Goal: Transaction & Acquisition: Subscribe to service/newsletter

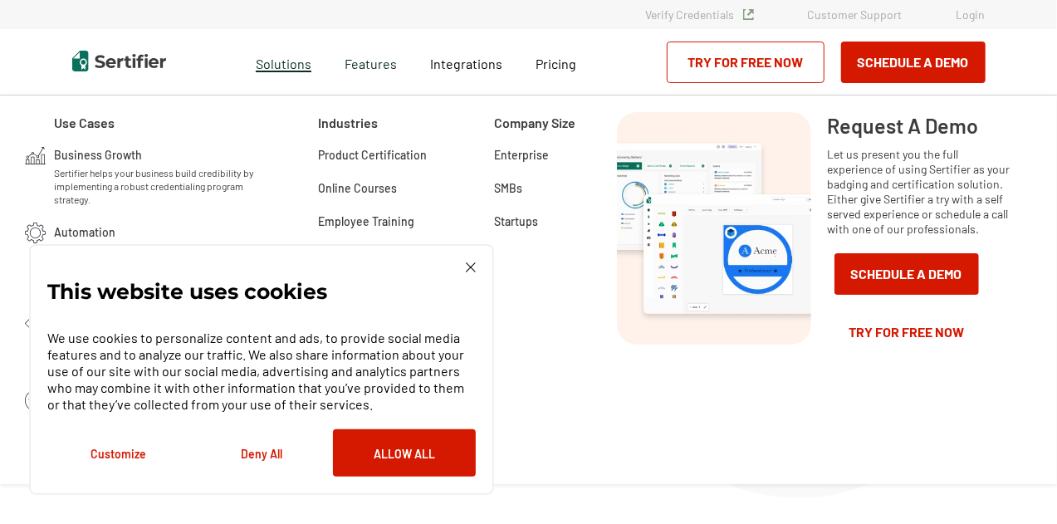
click at [301, 57] on span "Solutions" at bounding box center [284, 61] width 56 height 21
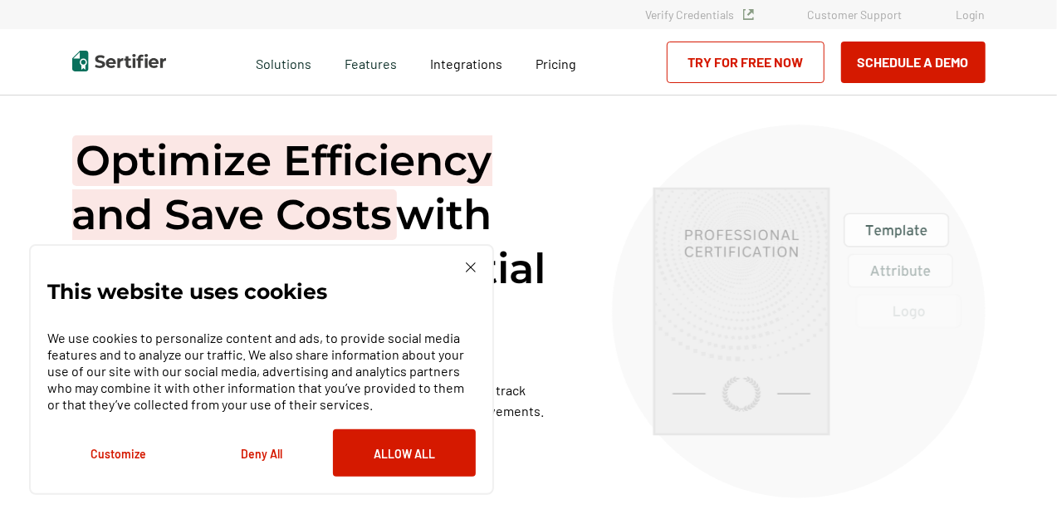
click at [469, 267] on img at bounding box center [471, 267] width 10 height 10
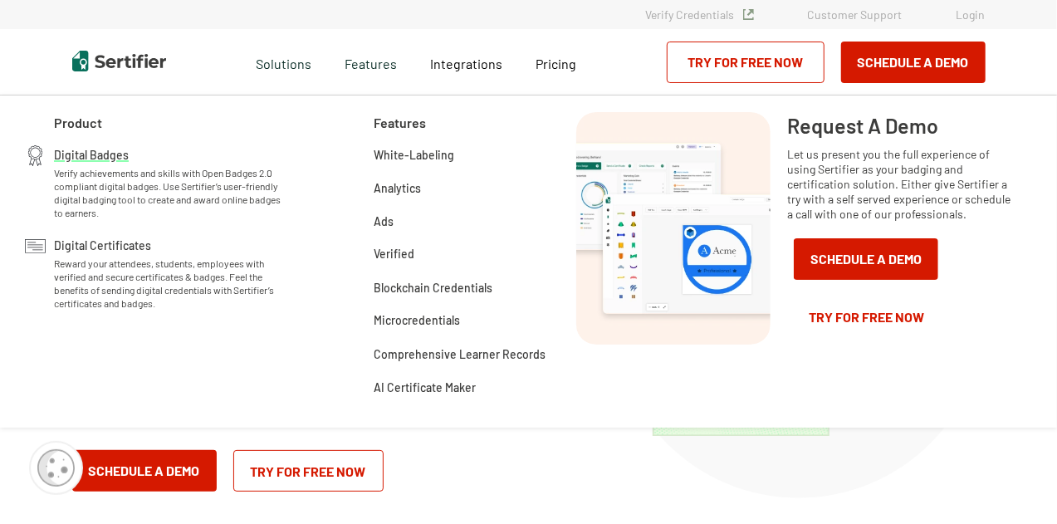
click at [113, 167] on span "Verify achievements and skills with Open Badges 2.0 compliant digital badges. U…" at bounding box center [171, 192] width 234 height 53
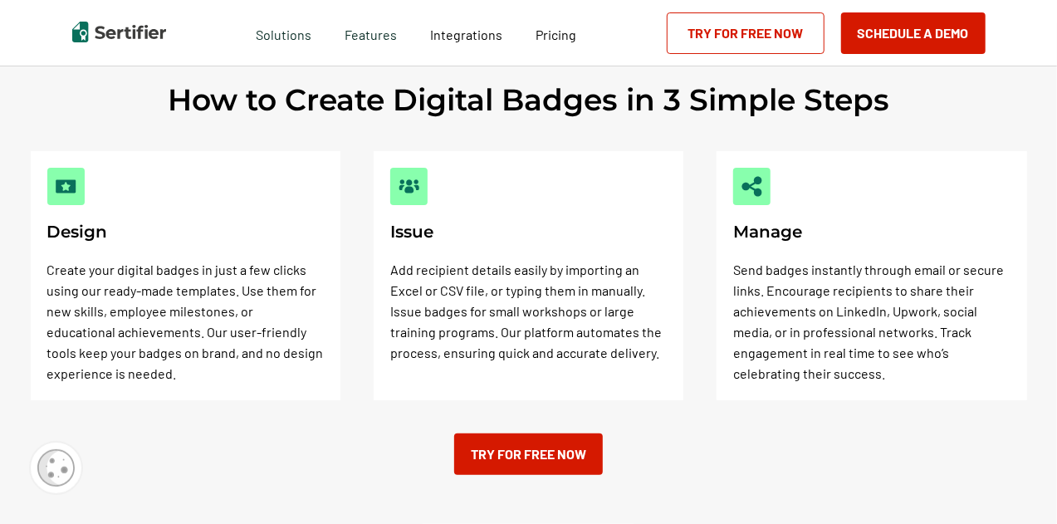
scroll to position [549, 0]
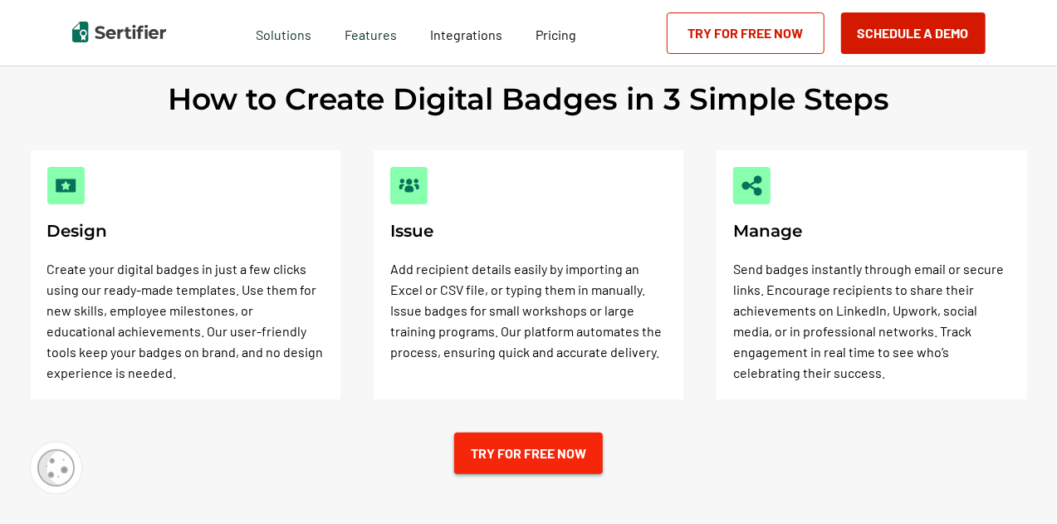
click at [490, 452] on link "Try for Free Now" at bounding box center [528, 454] width 149 height 42
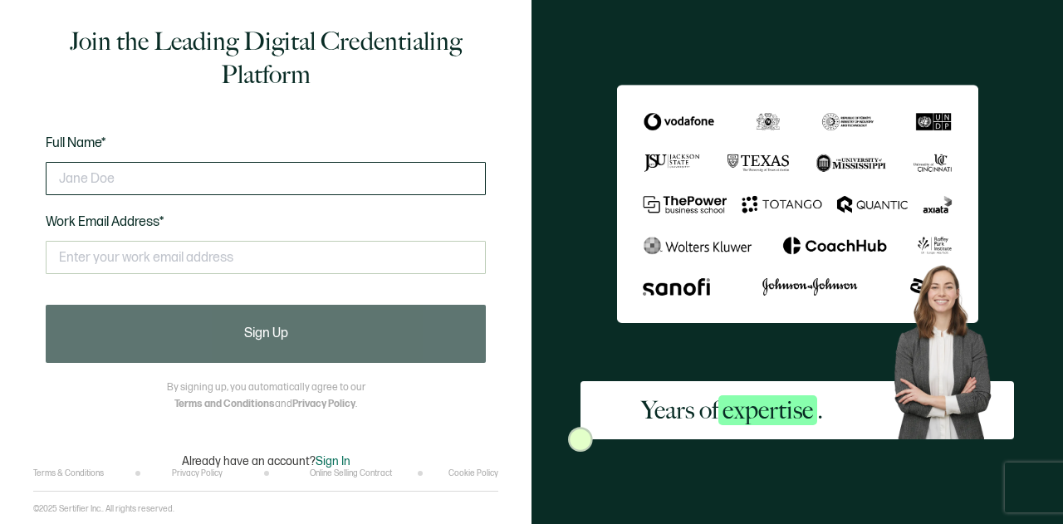
click at [159, 169] on input "text" at bounding box center [266, 178] width 440 height 33
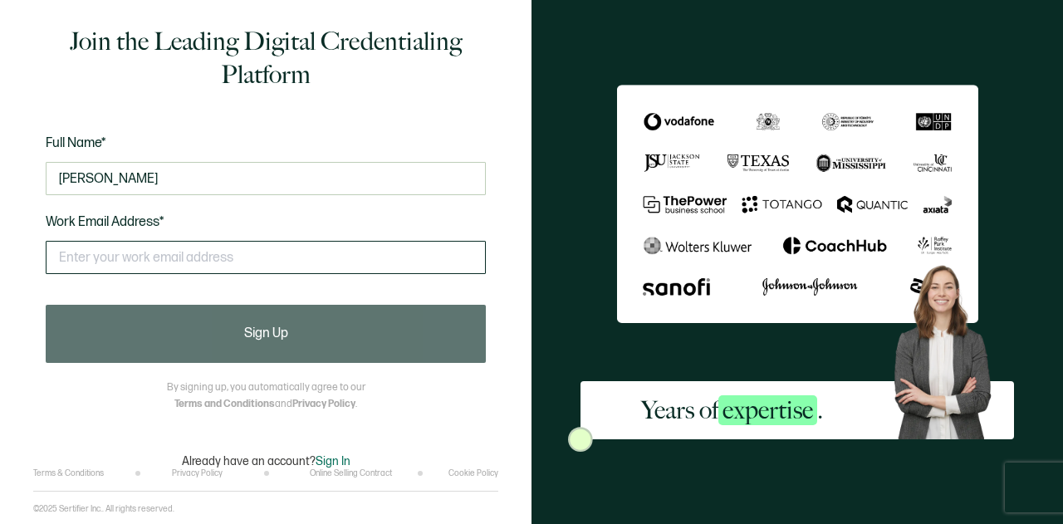
type input "[PERSON_NAME]"
click at [127, 245] on input "text" at bounding box center [266, 257] width 440 height 33
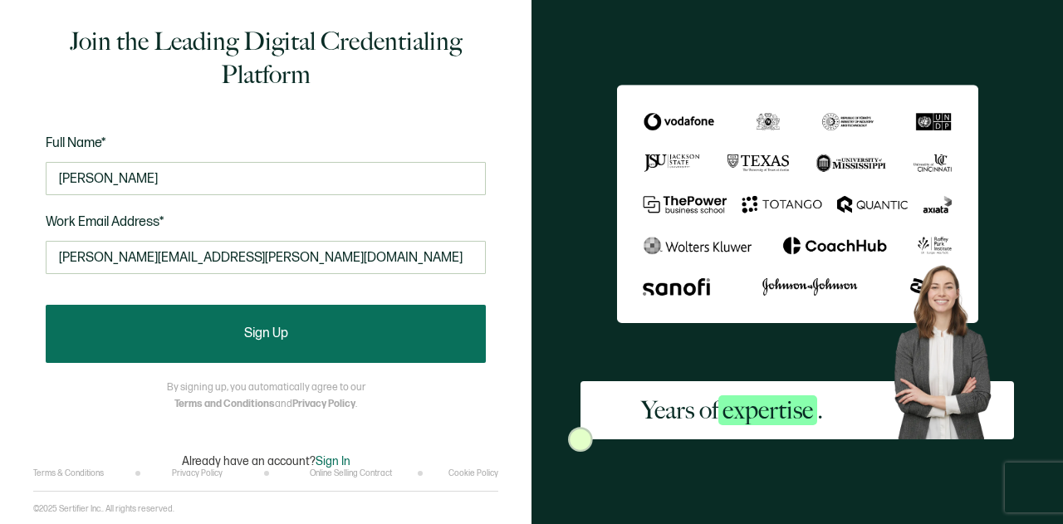
type input "[PERSON_NAME][EMAIL_ADDRESS][PERSON_NAME][DOMAIN_NAME]"
click at [170, 346] on button "Sign Up" at bounding box center [266, 334] width 440 height 58
